Goal: Information Seeking & Learning: Learn about a topic

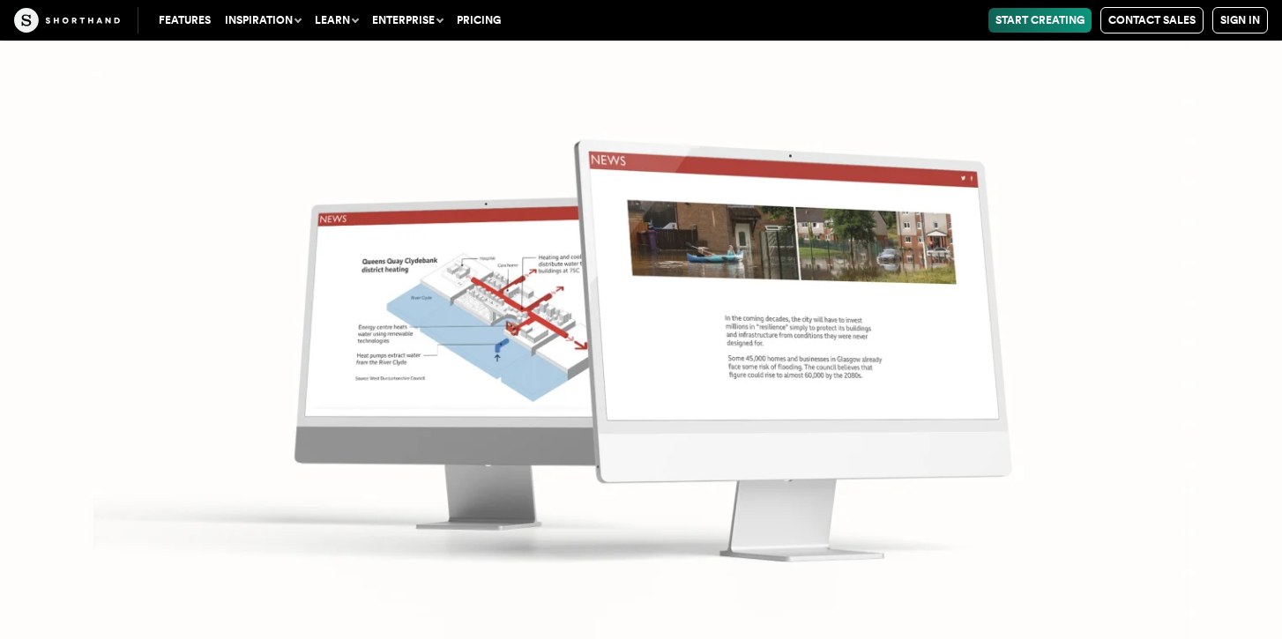
scroll to position [7986, 0]
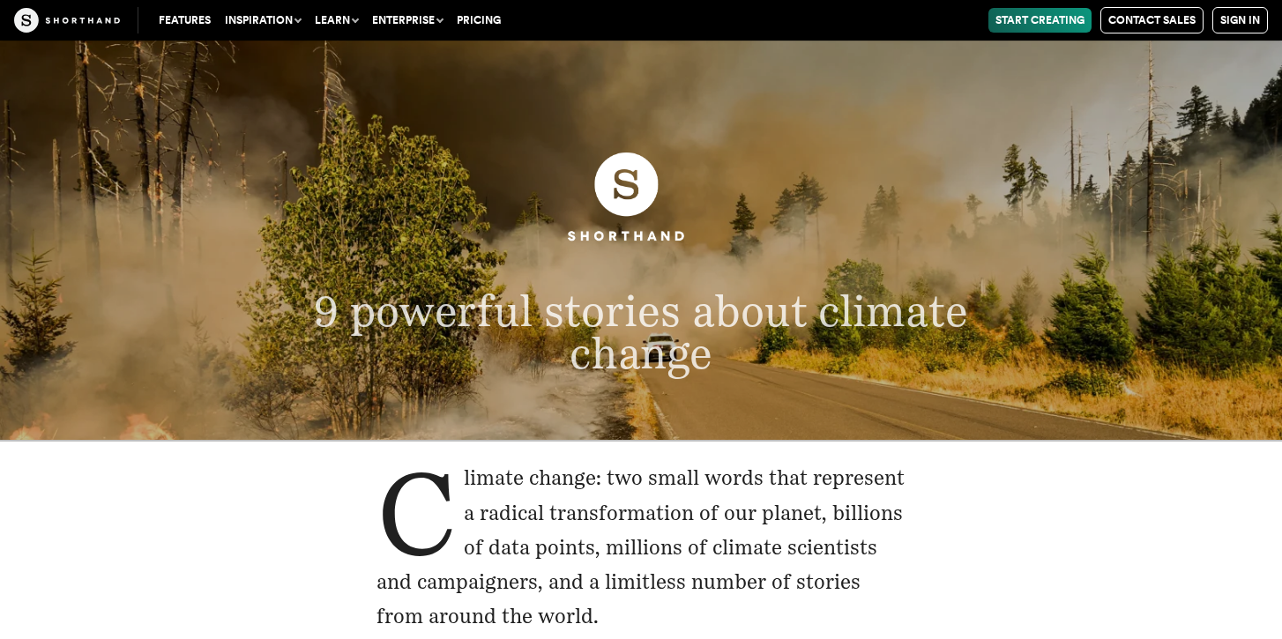
click at [283, 74] on header "9 powerful stories about climate change" at bounding box center [641, 240] width 1282 height 399
